Goal: Find specific page/section: Find specific page/section

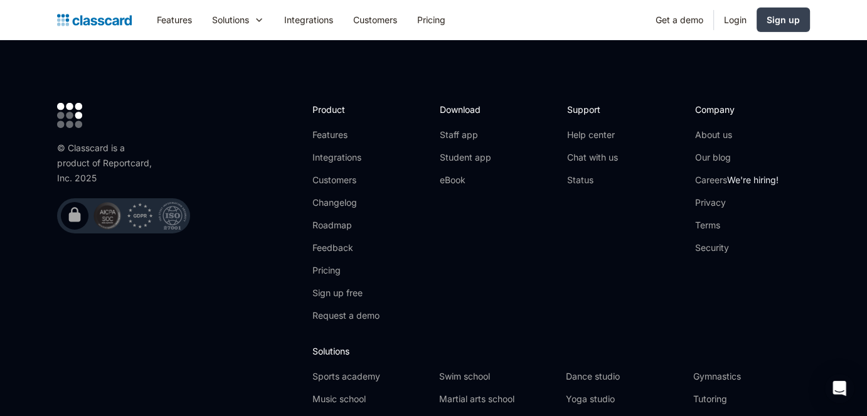
scroll to position [4224, 0]
click at [738, 174] on span "We're hiring!" at bounding box center [752, 179] width 51 height 11
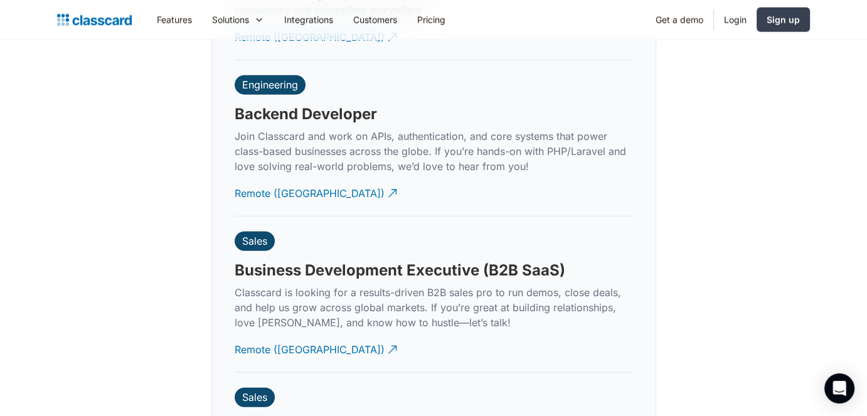
scroll to position [3062, 0]
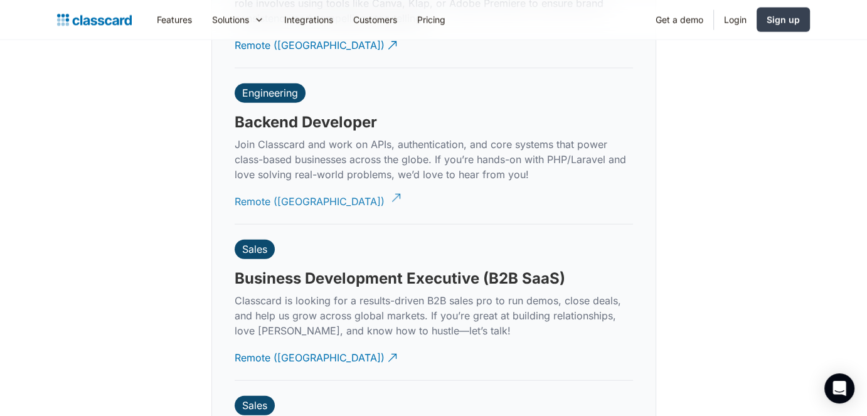
click at [285, 193] on div "Remote (India)" at bounding box center [310, 196] width 150 height 24
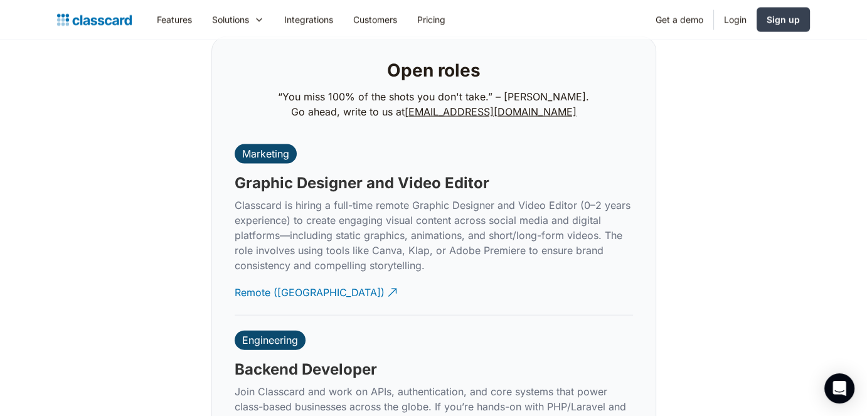
scroll to position [2808, 0]
